Goal: Information Seeking & Learning: Learn about a topic

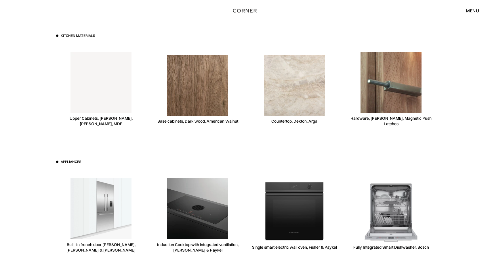
scroll to position [1599, 0]
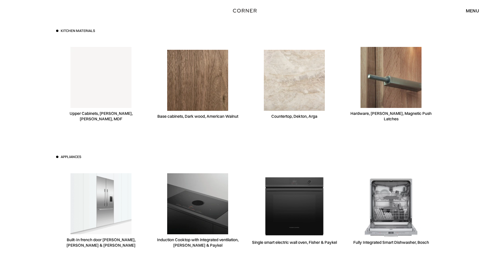
click at [230, 114] on div "Base cabinets, Dark wood, American Walnut" at bounding box center [197, 116] width 81 height 5
click at [245, 137] on div "Kitchen materials Upper Cabinets, Niemann, White, MDF Base cabinets, Dark wood,…" at bounding box center [246, 154] width 397 height 345
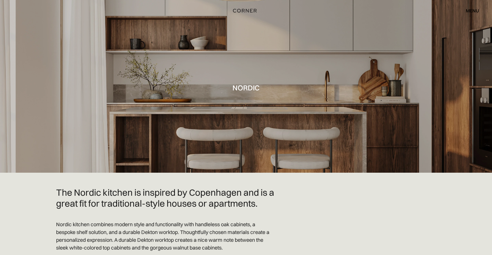
scroll to position [0, 0]
click at [242, 9] on img "home" at bounding box center [244, 8] width 24 height 7
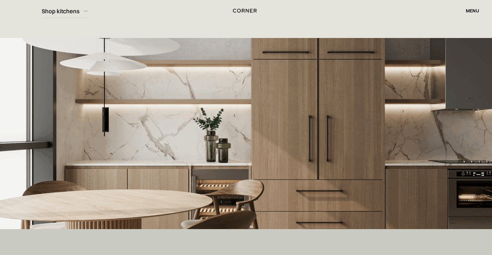
scroll to position [114, 0]
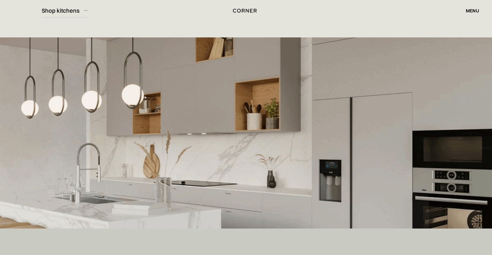
click at [73, 15] on div "Shop Kitchens Shop Kitchens How it works How it works Projects Projects Inspira…" at bounding box center [246, 11] width 492 height 10
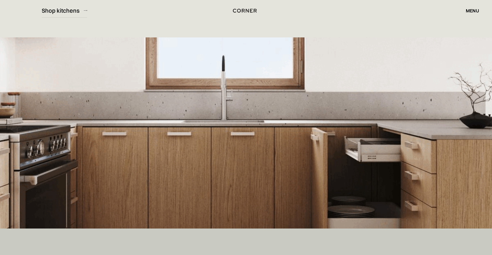
click at [78, 12] on div "Shop Kitchens Shop Kitchens How it works How it works Projects Projects Inspira…" at bounding box center [246, 11] width 492 height 10
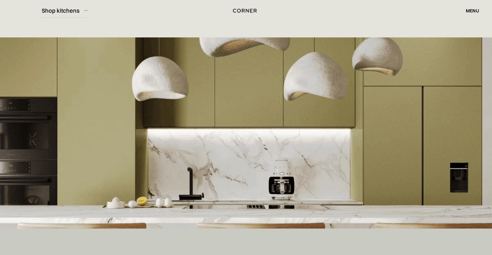
click at [86, 10] on div "Shop Kitchens Shop Kitchens How it works How it works Projects Projects Inspira…" at bounding box center [246, 11] width 492 height 10
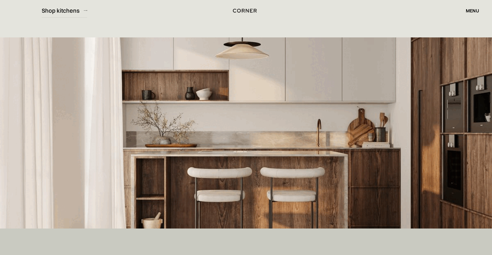
click at [67, 10] on div "Shop Kitchens Shop Kitchens How it works How it works Projects Projects Inspira…" at bounding box center [246, 11] width 492 height 10
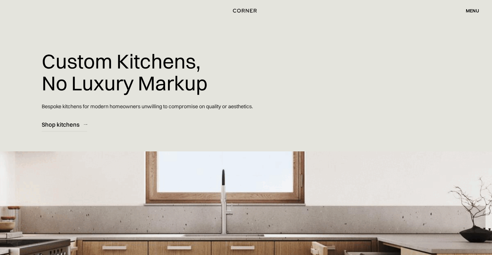
scroll to position [0, 0]
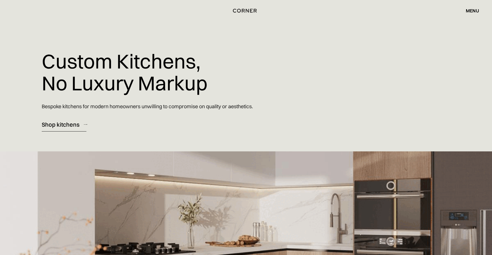
click at [57, 127] on div "Shop kitchens" at bounding box center [61, 125] width 38 height 8
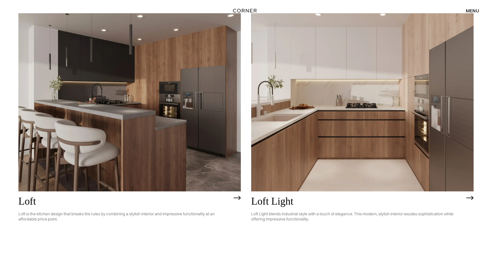
scroll to position [1621, 0]
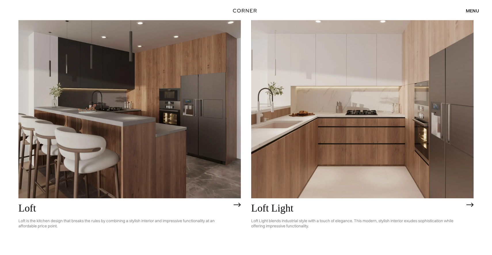
click at [237, 203] on img at bounding box center [237, 205] width 7 height 5
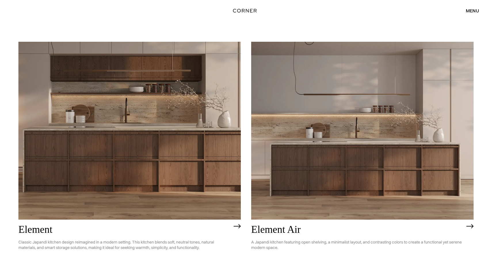
scroll to position [565, 0]
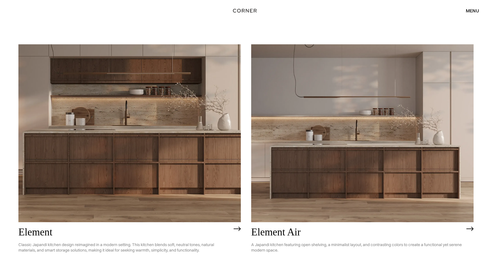
click at [170, 119] on img at bounding box center [129, 133] width 223 height 178
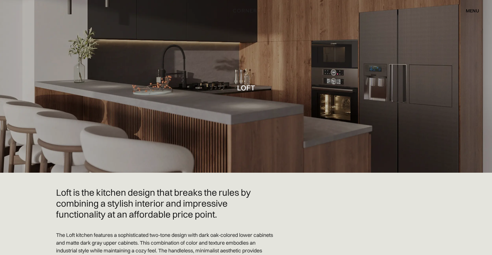
scroll to position [0, 0]
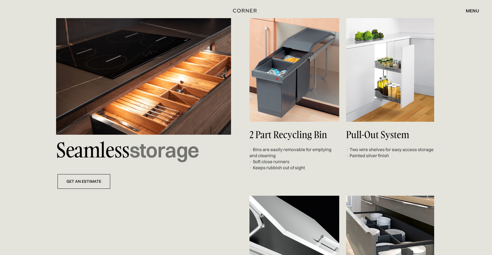
scroll to position [2124, 0]
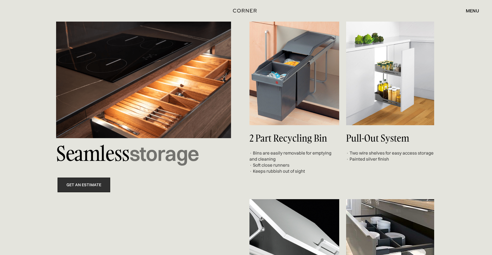
click at [98, 178] on link "get an estimate" at bounding box center [84, 185] width 53 height 15
